Goal: Task Accomplishment & Management: Manage account settings

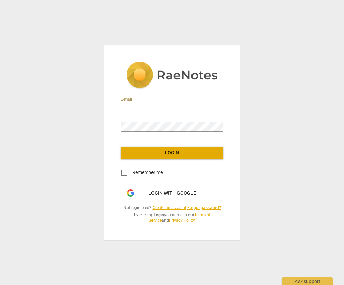
click at [145, 108] on input "email" at bounding box center [172, 107] width 103 height 10
click at [114, 108] on div "E-mail Password Login Remember me Login with Google Not registered? Create an a…" at bounding box center [171, 142] width 135 height 194
click at [121, 107] on input "email" at bounding box center [172, 107] width 103 height 10
type input "[EMAIL_ADDRESS][DOMAIN_NAME]"
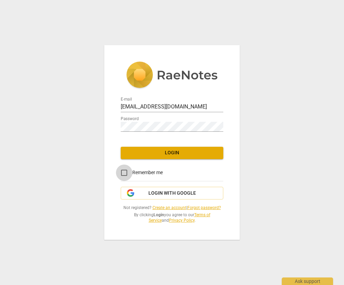
click at [124, 174] on input "Remember me" at bounding box center [124, 172] width 16 height 16
checkbox input "true"
click at [165, 149] on span "Login" at bounding box center [172, 152] width 92 height 7
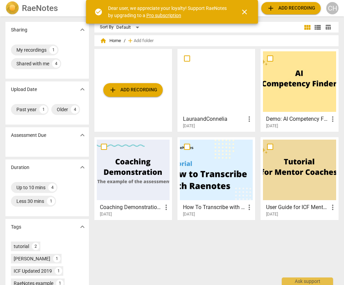
click at [243, 12] on span "close" at bounding box center [244, 12] width 8 height 8
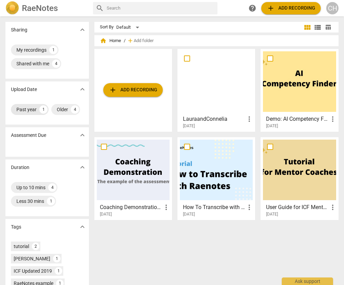
click at [29, 109] on div "Past year" at bounding box center [26, 109] width 20 height 7
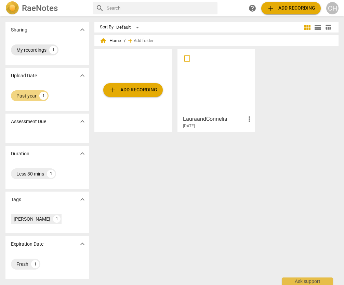
click at [44, 48] on div "My recordings" at bounding box center [31, 49] width 30 height 7
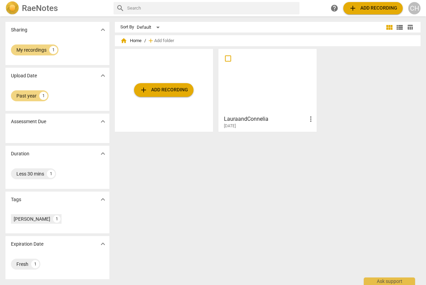
click at [320, 181] on div "Sort By Default view_module view_list table_chart home Home / add Add folder ad…" at bounding box center [270, 150] width 311 height 257
click at [130, 39] on span "home Home" at bounding box center [130, 40] width 21 height 7
click at [131, 39] on span "home Home" at bounding box center [130, 40] width 21 height 7
click at [156, 27] on div "Default" at bounding box center [149, 27] width 25 height 11
click at [156, 27] on li "Default" at bounding box center [152, 27] width 32 height 13
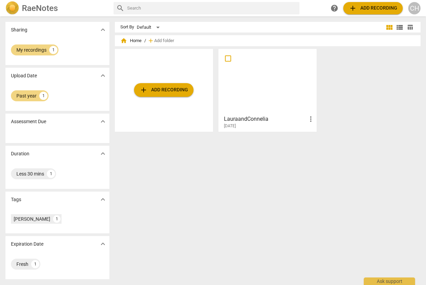
click at [225, 22] on div "Sharing expand_more My recordings 1 Upload Date expand_more Past year 1 Assessm…" at bounding box center [213, 151] width 426 height 268
click at [343, 27] on span "view_list" at bounding box center [399, 27] width 8 height 8
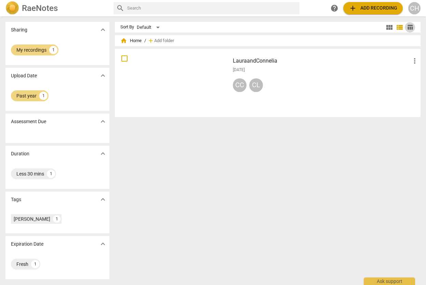
click at [343, 27] on span "table_chart" at bounding box center [410, 27] width 6 height 6
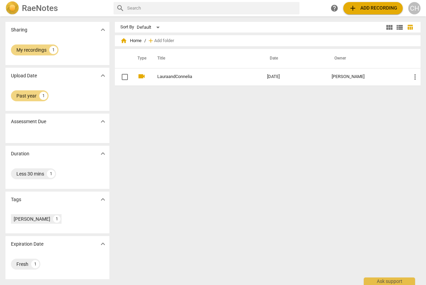
click at [291, 187] on div "Sort By Default view_module view_list table_chart home Home / add Add folder Ty…" at bounding box center [270, 150] width 311 height 257
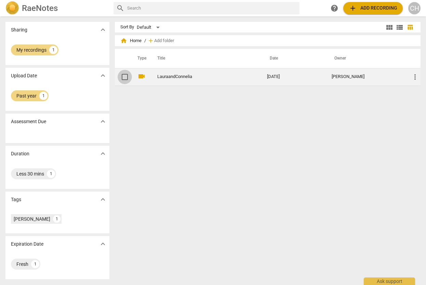
click at [126, 77] on input "checkbox" at bounding box center [125, 77] width 14 height 8
checkbox input "false"
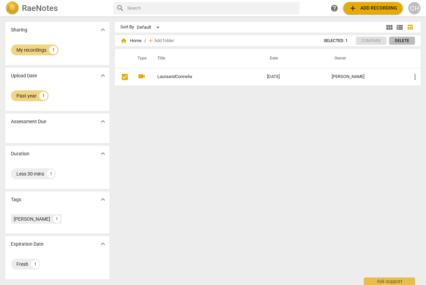
drag, startPoint x: 405, startPoint y: 40, endPoint x: 242, endPoint y: 27, distance: 162.9
click at [343, 39] on span "Delete" at bounding box center [402, 41] width 14 height 6
